Goal: Task Accomplishment & Management: Manage account settings

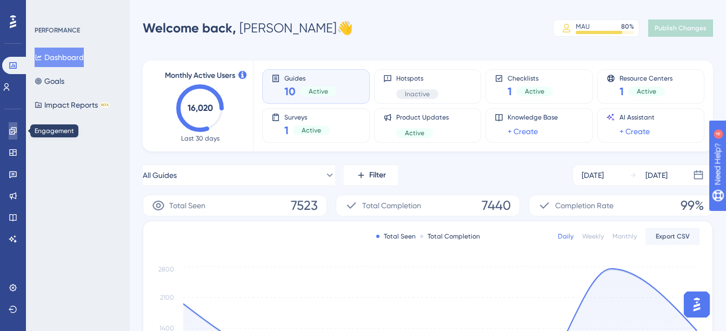
click at [10, 129] on icon at bounding box center [13, 130] width 9 height 9
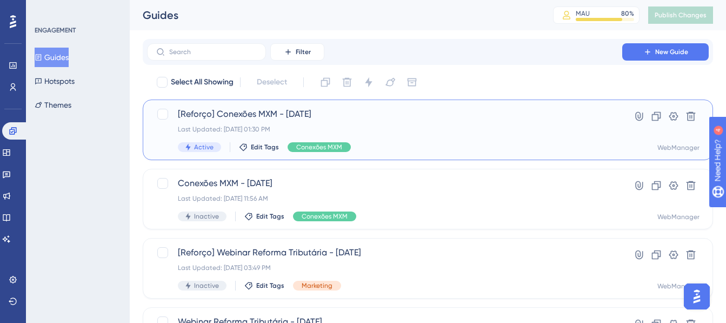
drag, startPoint x: 457, startPoint y: 116, endPoint x: 454, endPoint y: 124, distance: 8.5
click at [457, 118] on span "[Reforço] Conexões MXM - [DATE]" at bounding box center [384, 114] width 413 height 13
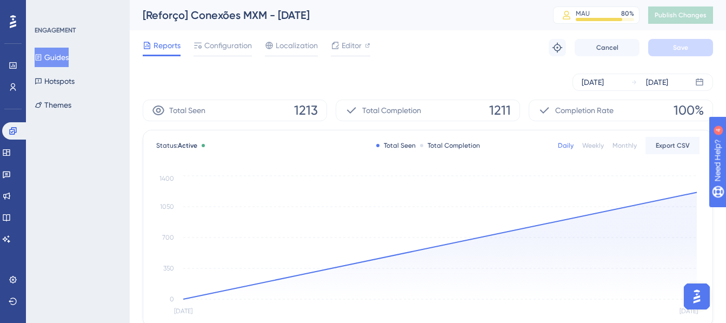
click at [211, 52] on div "✨ Save My Spot!✨" at bounding box center [368, 140] width 734 height 331
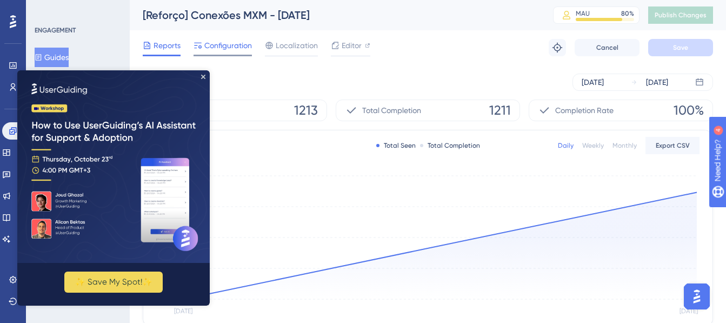
click at [220, 44] on span "Configuration" at bounding box center [228, 45] width 48 height 13
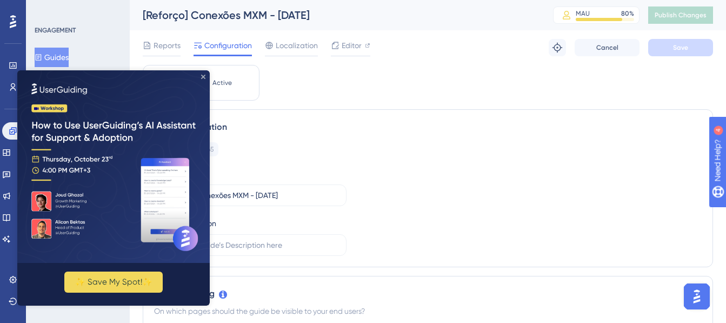
click at [202, 76] on icon "Close Preview" at bounding box center [203, 77] width 4 height 4
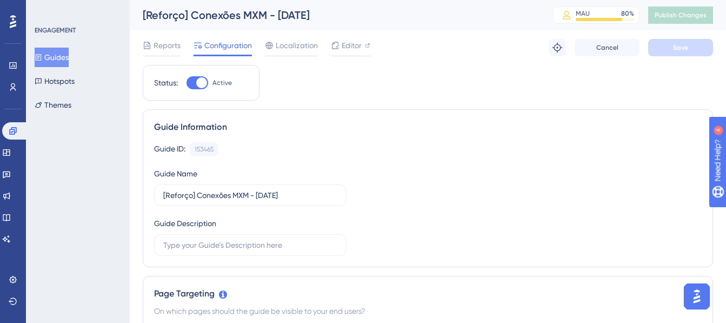
click at [202, 78] on div at bounding box center [201, 82] width 11 height 11
click at [186, 83] on input "Active" at bounding box center [186, 83] width 1 height 1
checkbox input "false"
click at [666, 51] on button "Save" at bounding box center [680, 47] width 65 height 17
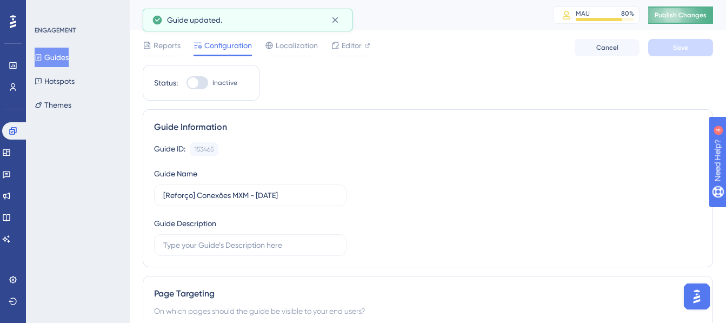
click at [690, 17] on span "Publish Changes" at bounding box center [680, 15] width 52 height 9
